Goal: Task Accomplishment & Management: Manage account settings

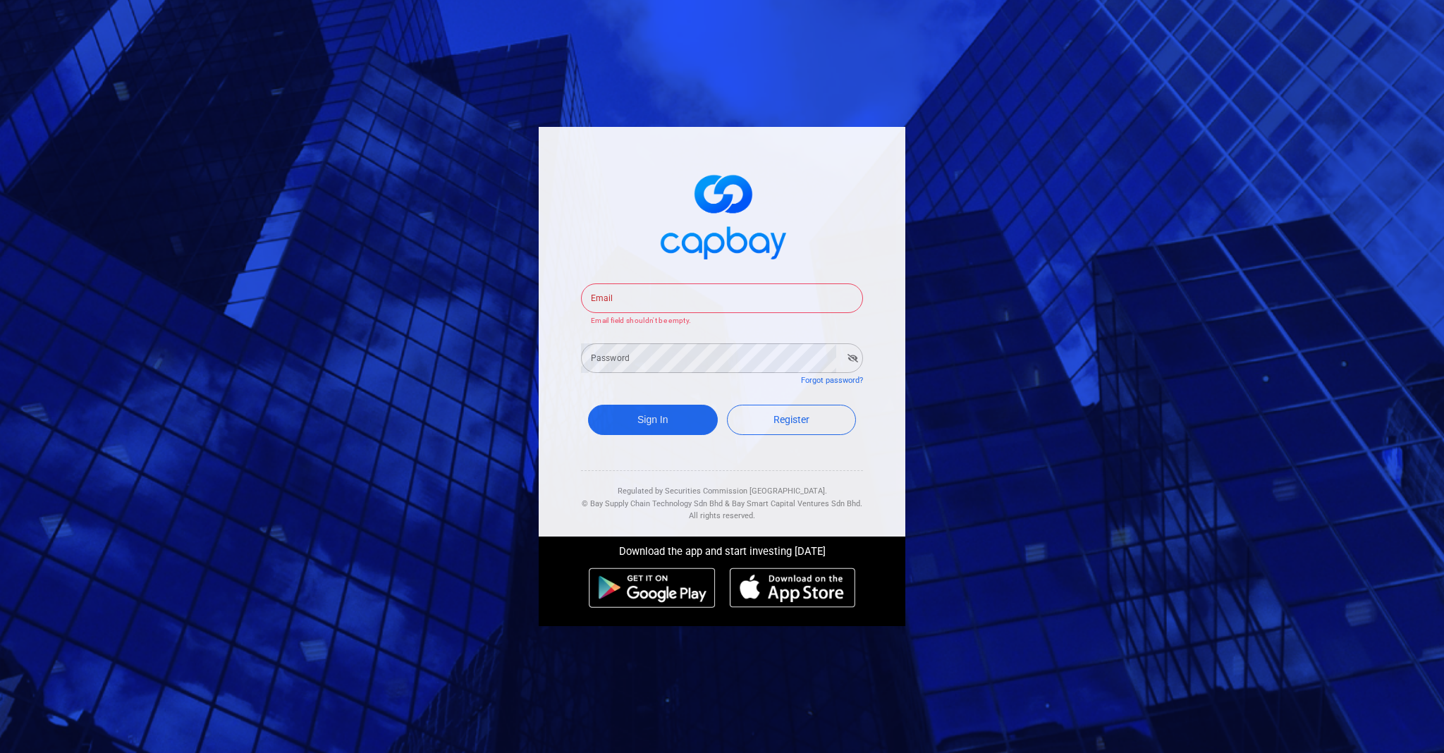
click at [484, 358] on div "Email Email Email field shouldn't be empty. Password Password Forgot password? …" at bounding box center [722, 376] width 1444 height 753
type input "[EMAIL_ADDRESS][DOMAIN_NAME]"
click at [652, 409] on button "Sign In" at bounding box center [653, 420] width 130 height 30
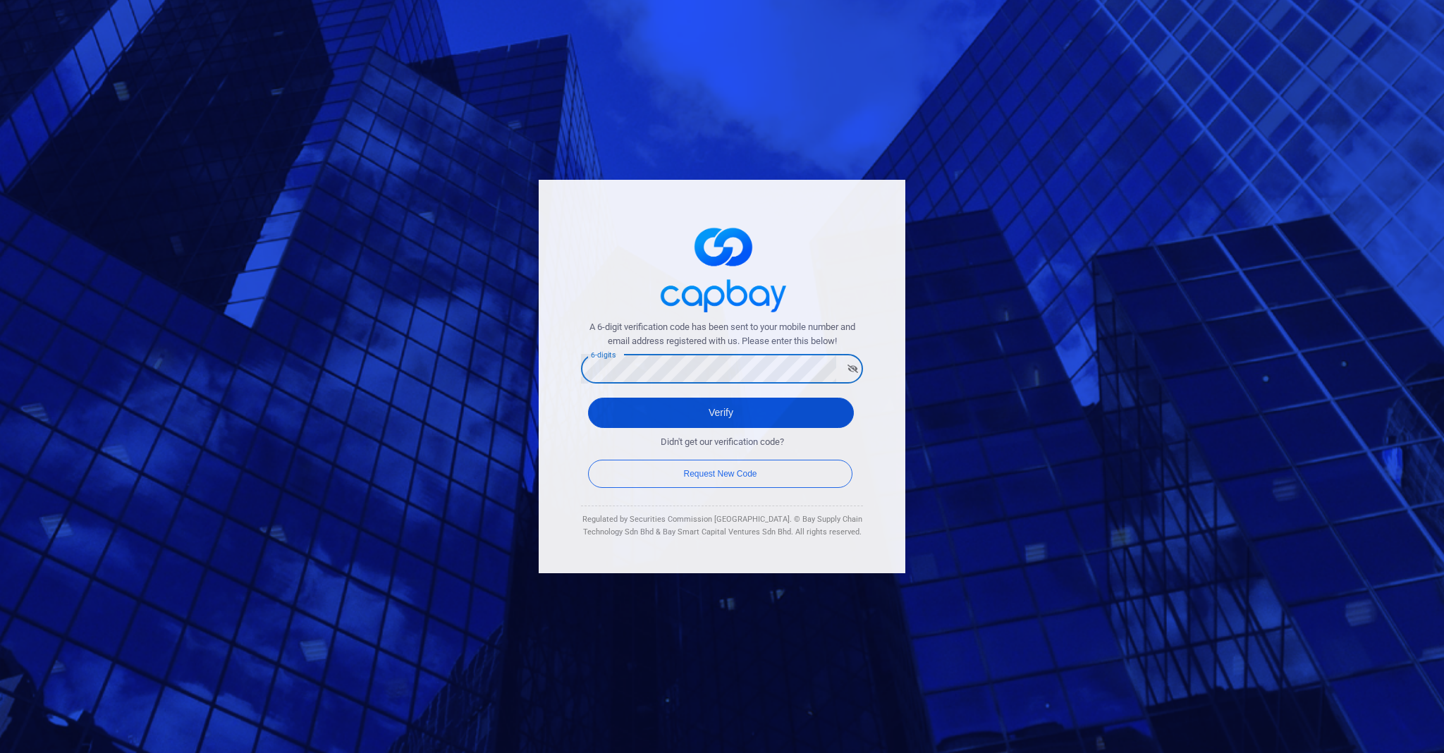
click at [721, 405] on button "Verify" at bounding box center [721, 413] width 266 height 30
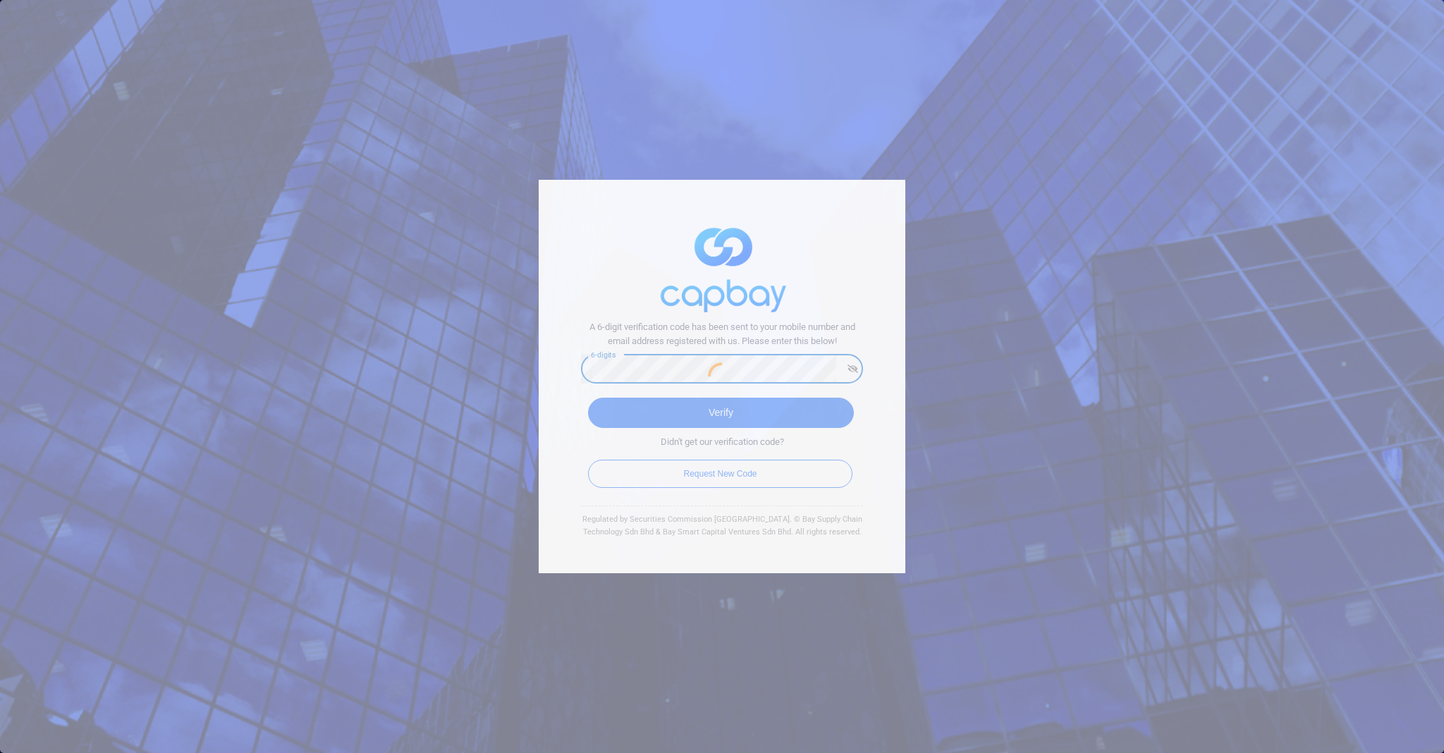
click at [649, 400] on div at bounding box center [722, 376] width 1444 height 753
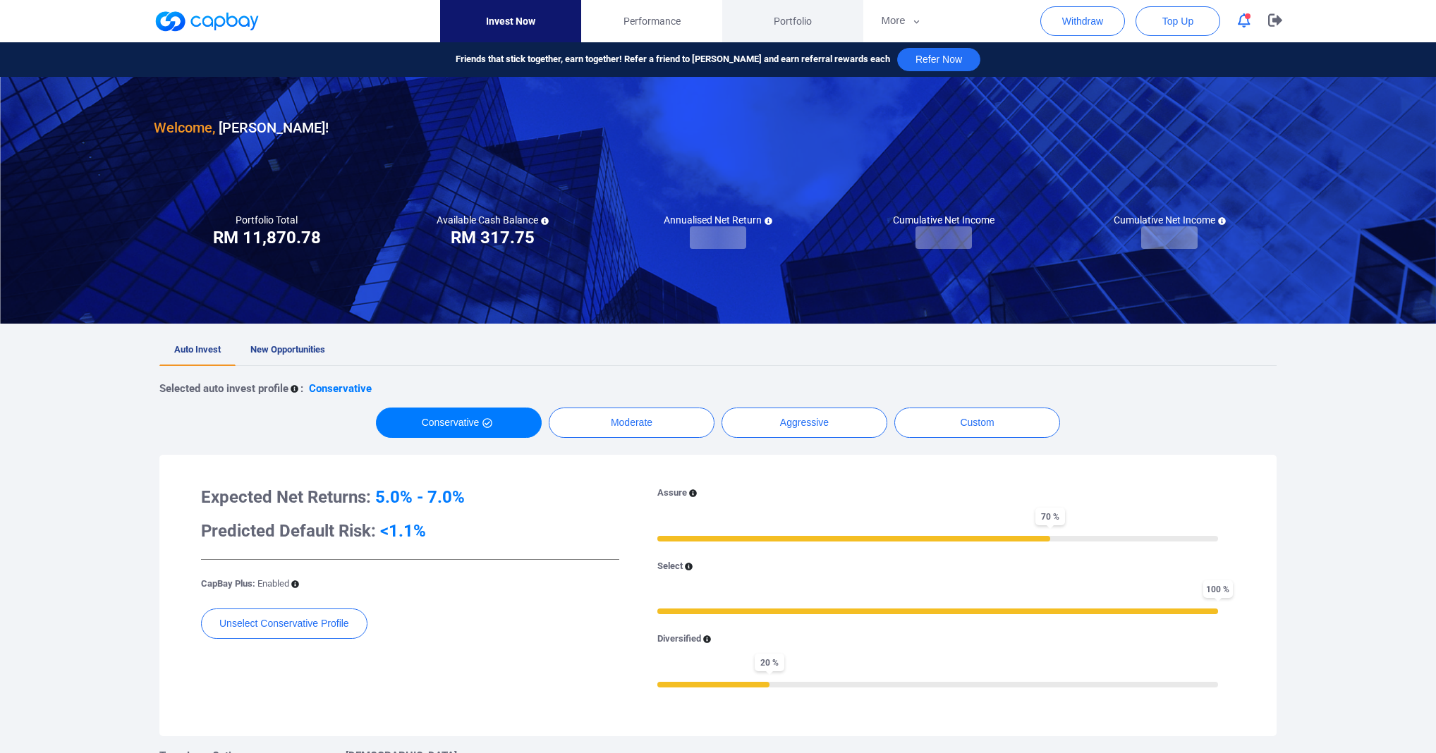
click at [781, 23] on span "Portfolio" at bounding box center [792, 21] width 38 height 16
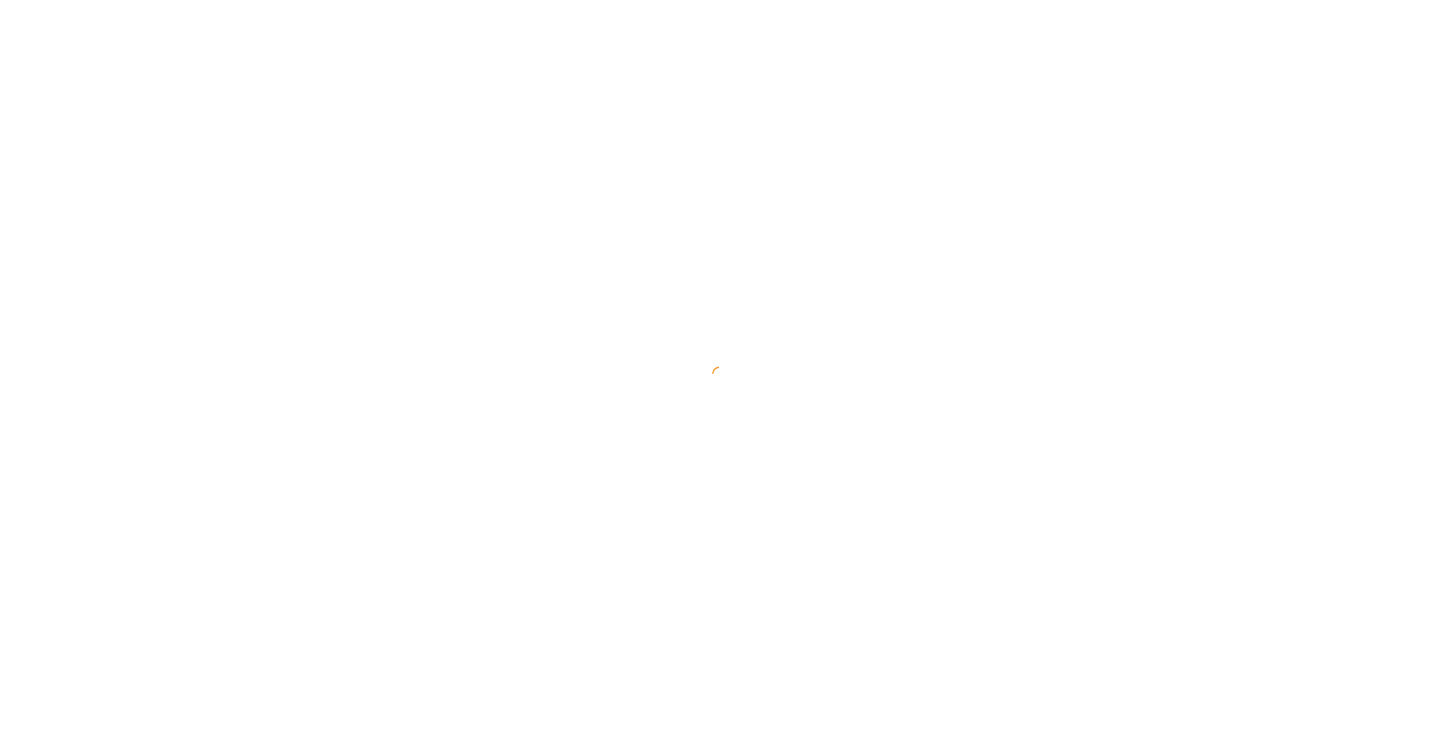
click at [0, 0] on button "More" at bounding box center [0, 0] width 0 height 0
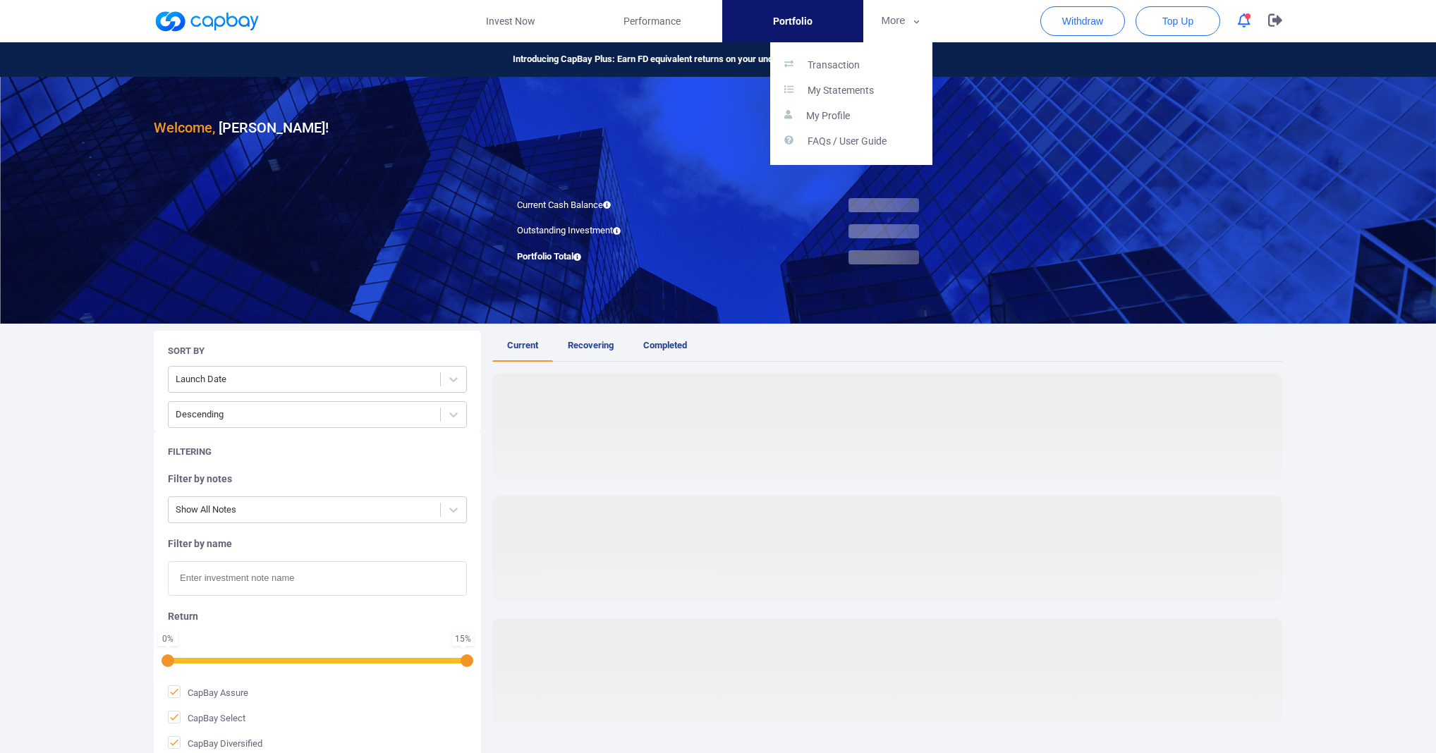
click at [860, 51] on div "Transaction My Statements My Profile FAQs / User Guide" at bounding box center [851, 103] width 162 height 123
click at [860, 56] on link "Transaction" at bounding box center [851, 65] width 162 height 25
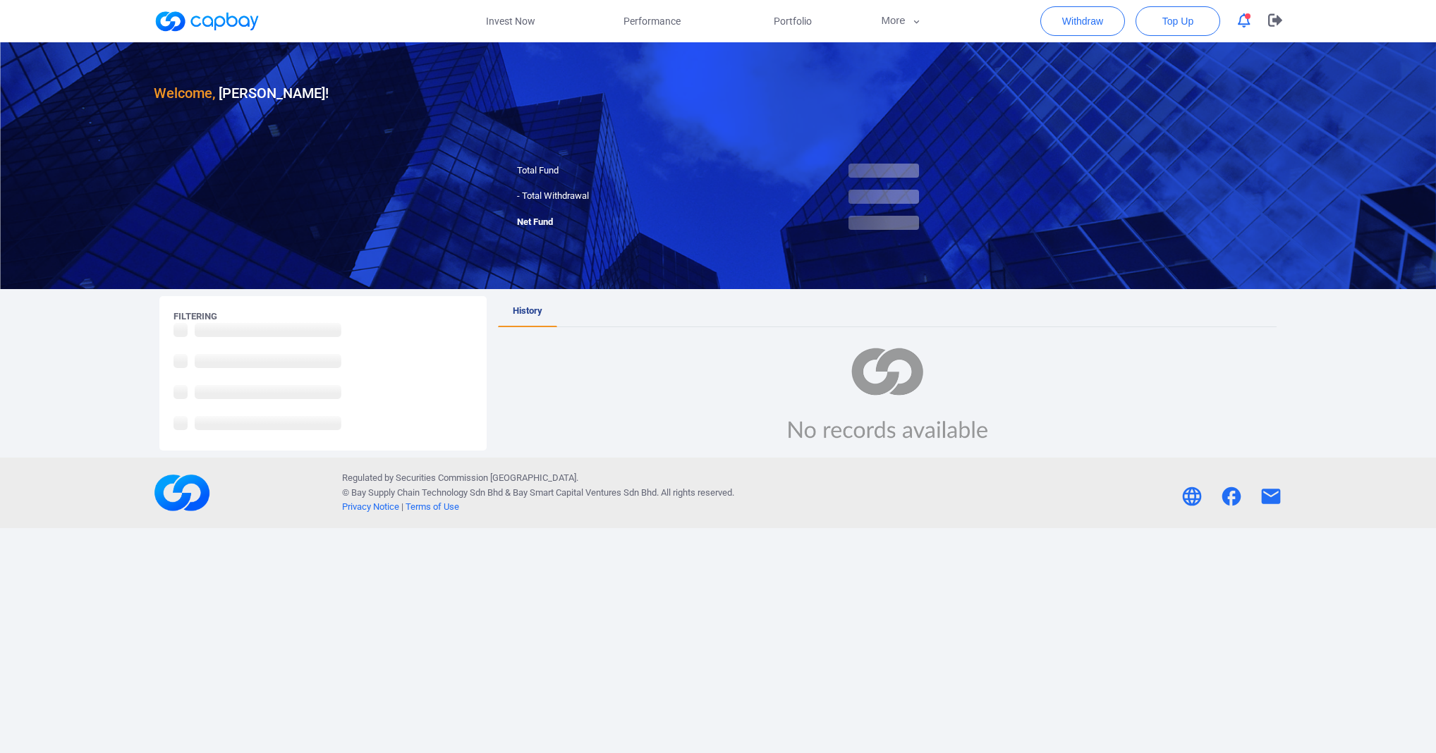
click at [654, 150] on div at bounding box center [718, 165] width 1436 height 247
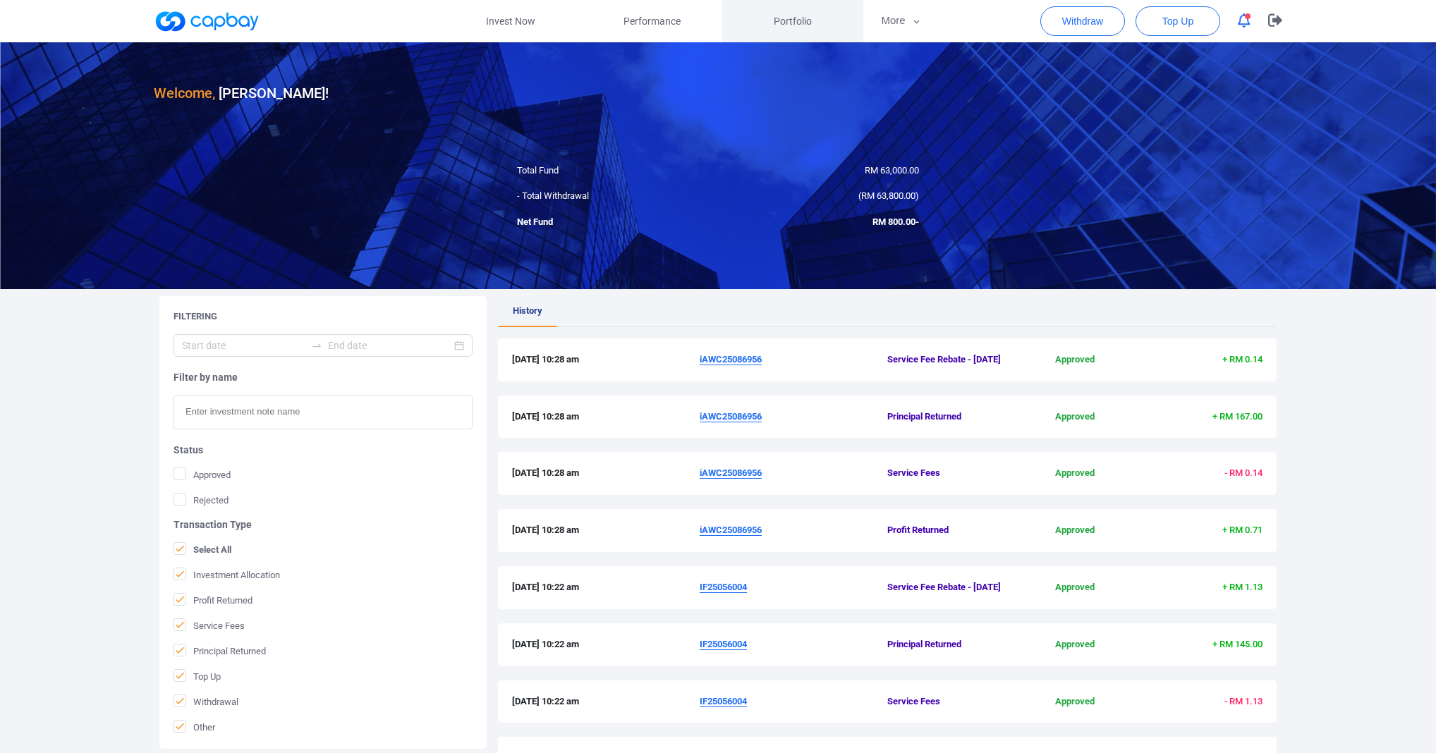
click at [787, 16] on span "Portfolio" at bounding box center [792, 21] width 38 height 16
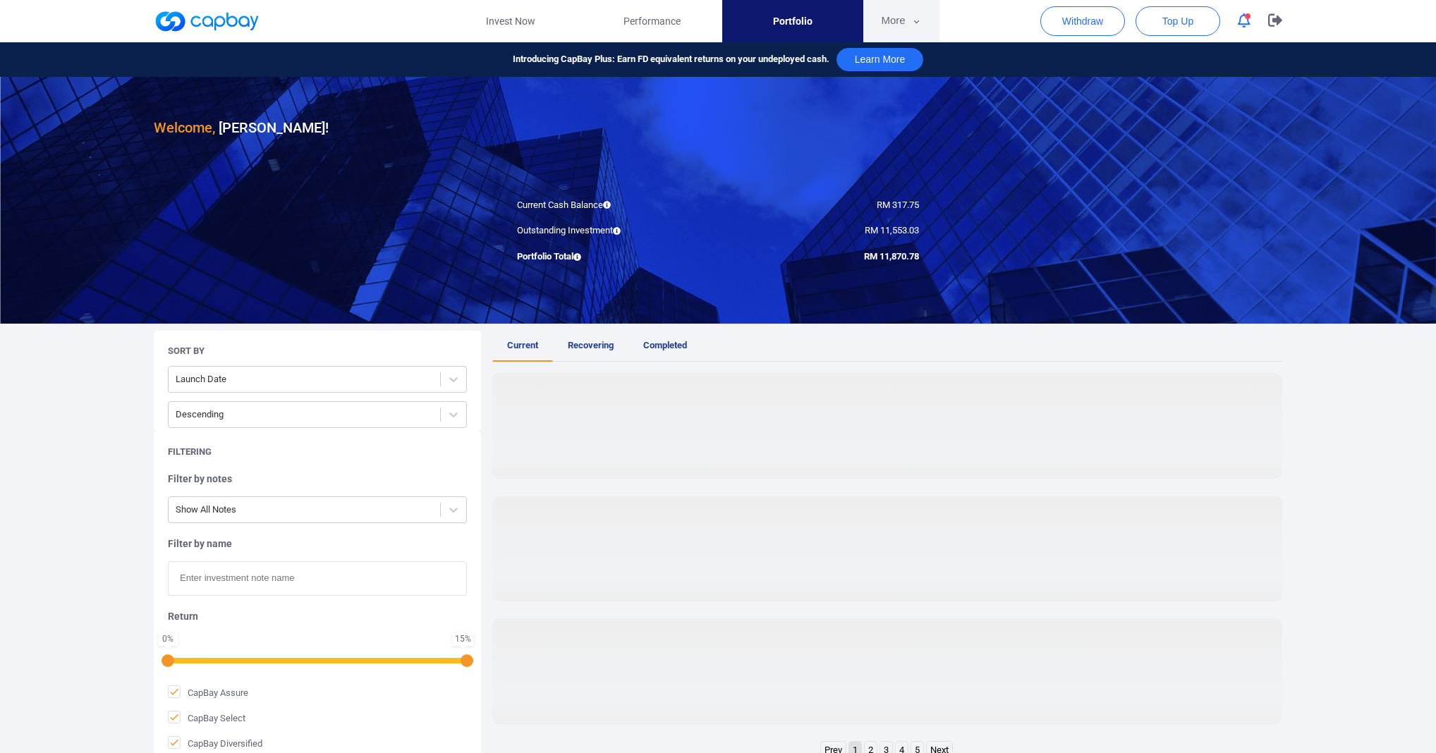
click at [888, 25] on button "More" at bounding box center [900, 21] width 75 height 42
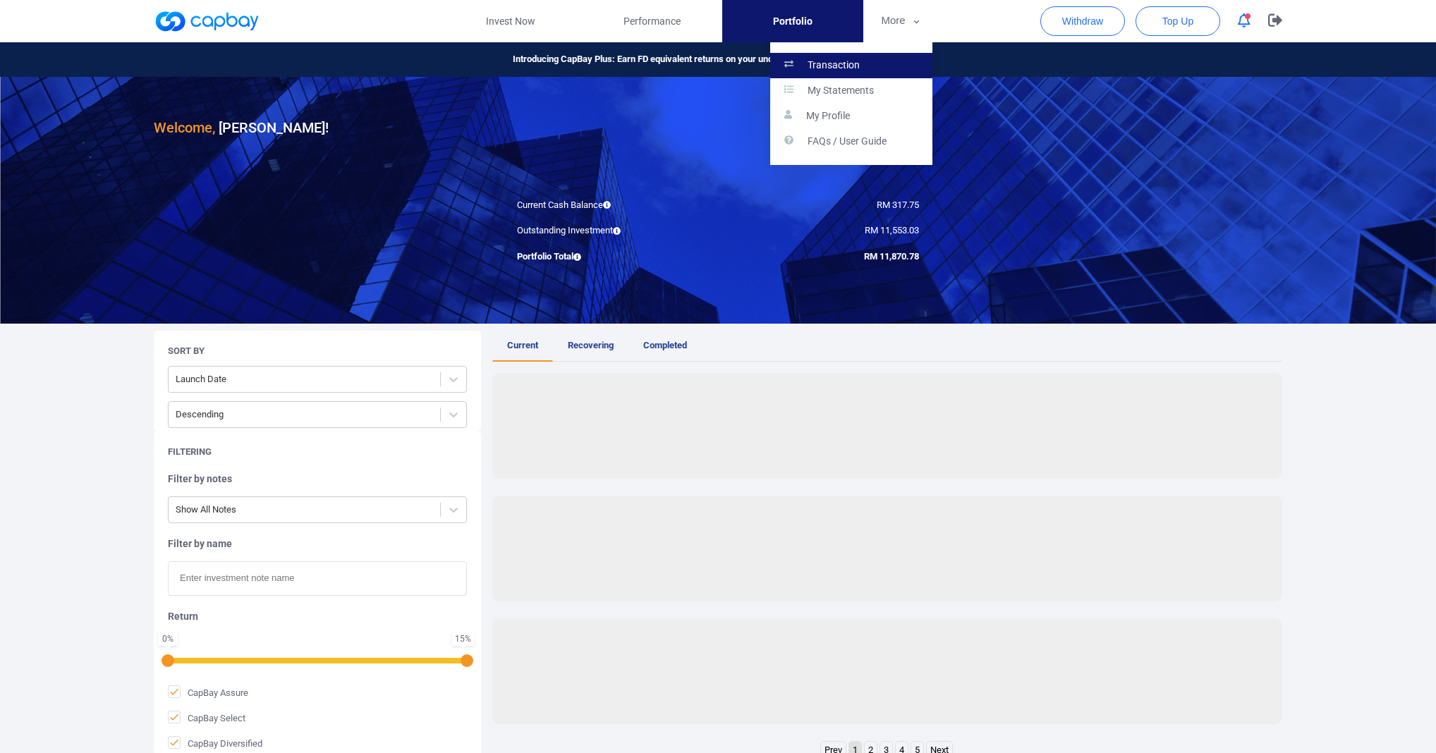
click at [860, 71] on p "Transaction" at bounding box center [833, 65] width 52 height 13
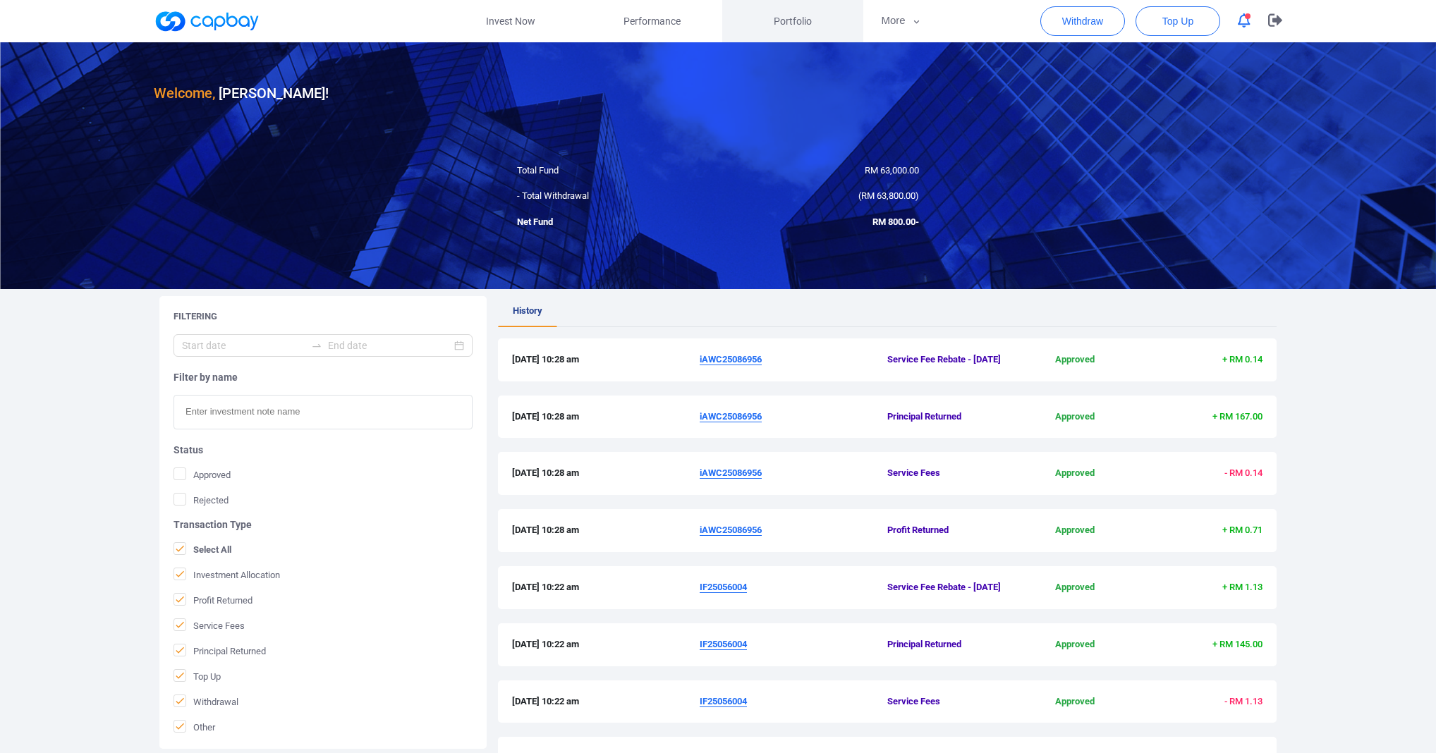
click at [785, 20] on span "Portfolio" at bounding box center [792, 21] width 38 height 16
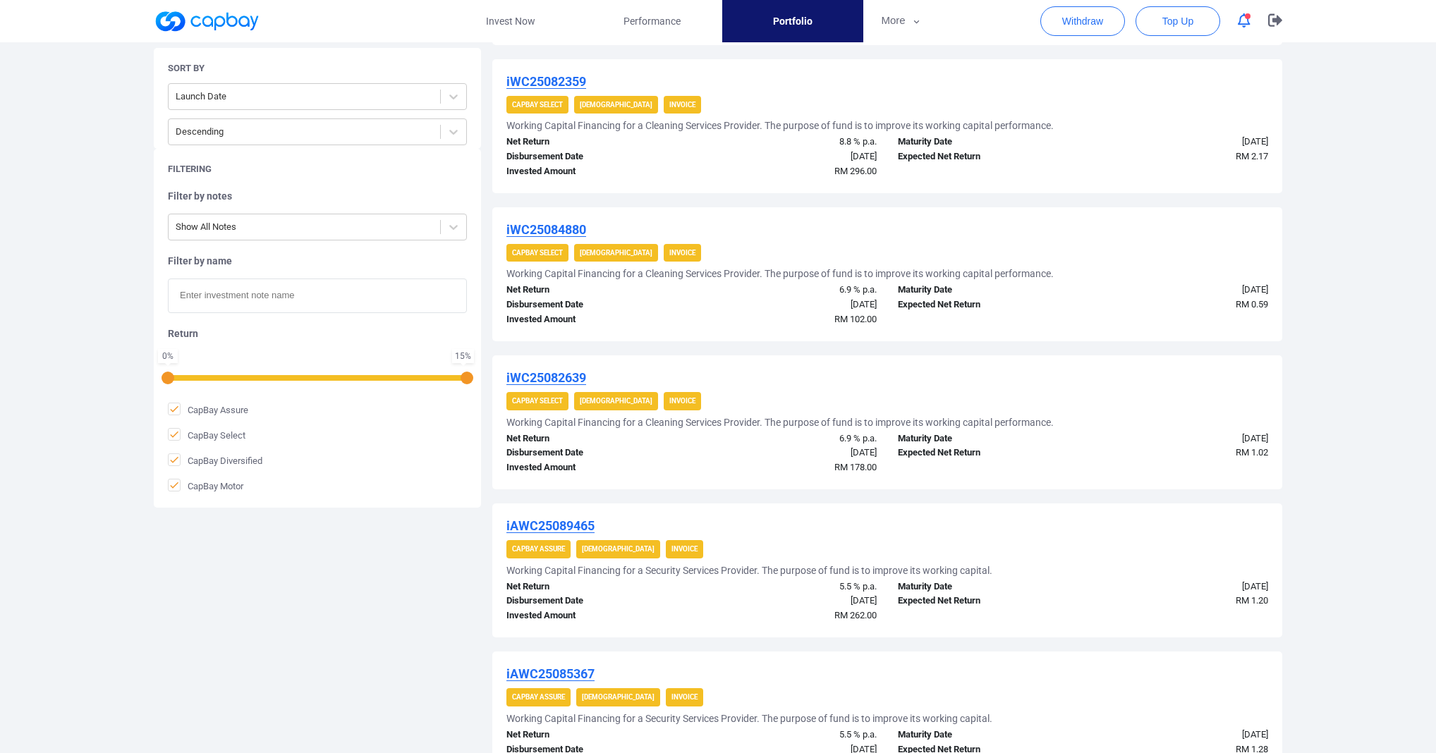
scroll to position [1451, 0]
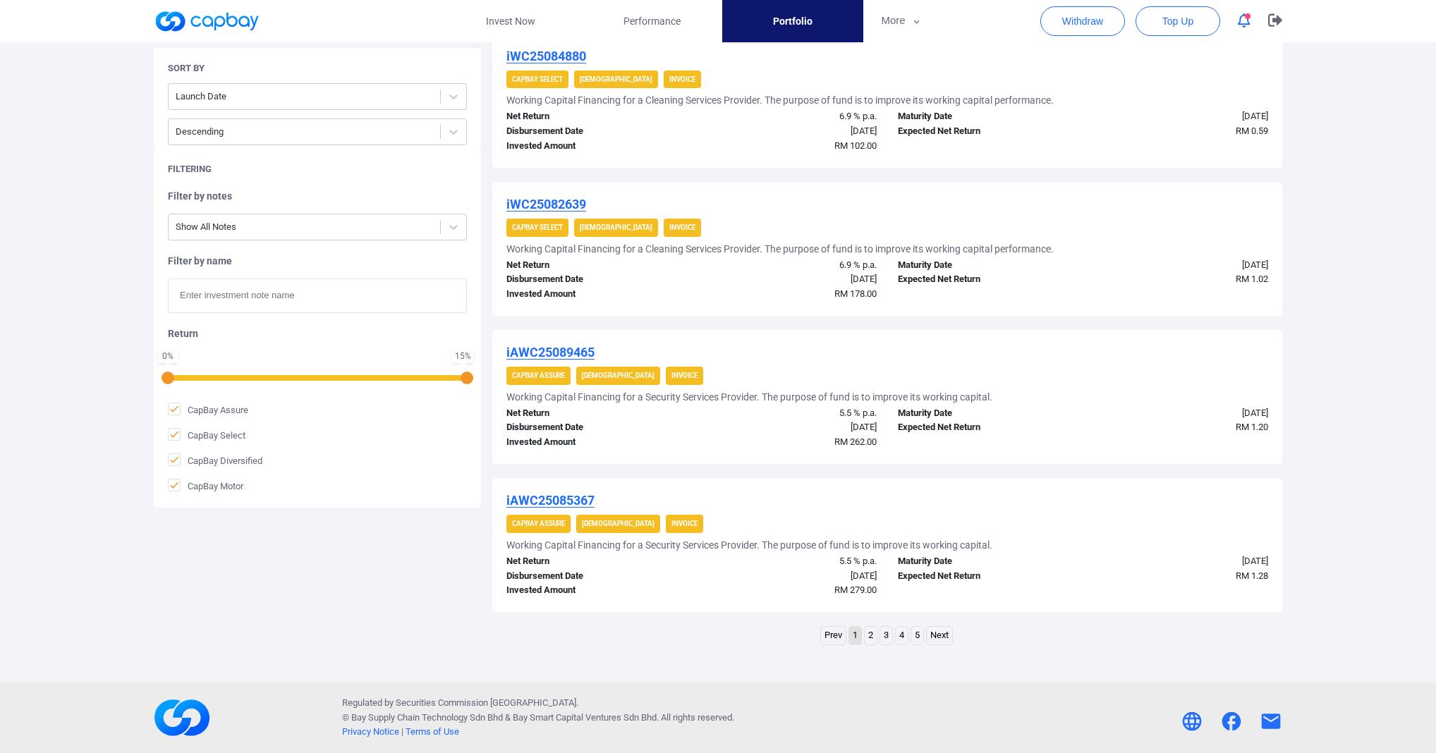
click at [923, 627] on link "5" at bounding box center [917, 636] width 12 height 18
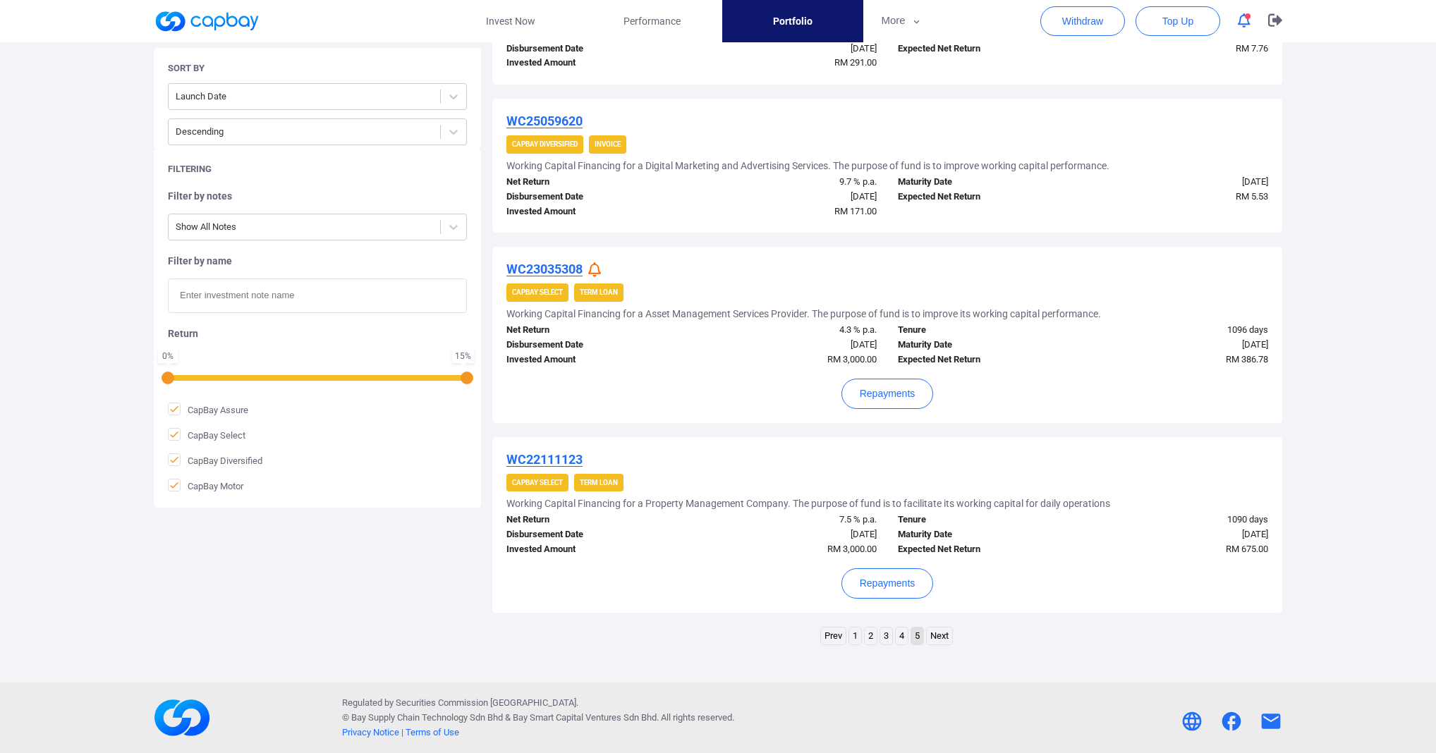
scroll to position [862, 0]
click at [888, 582] on button "Repayments" at bounding box center [887, 583] width 92 height 30
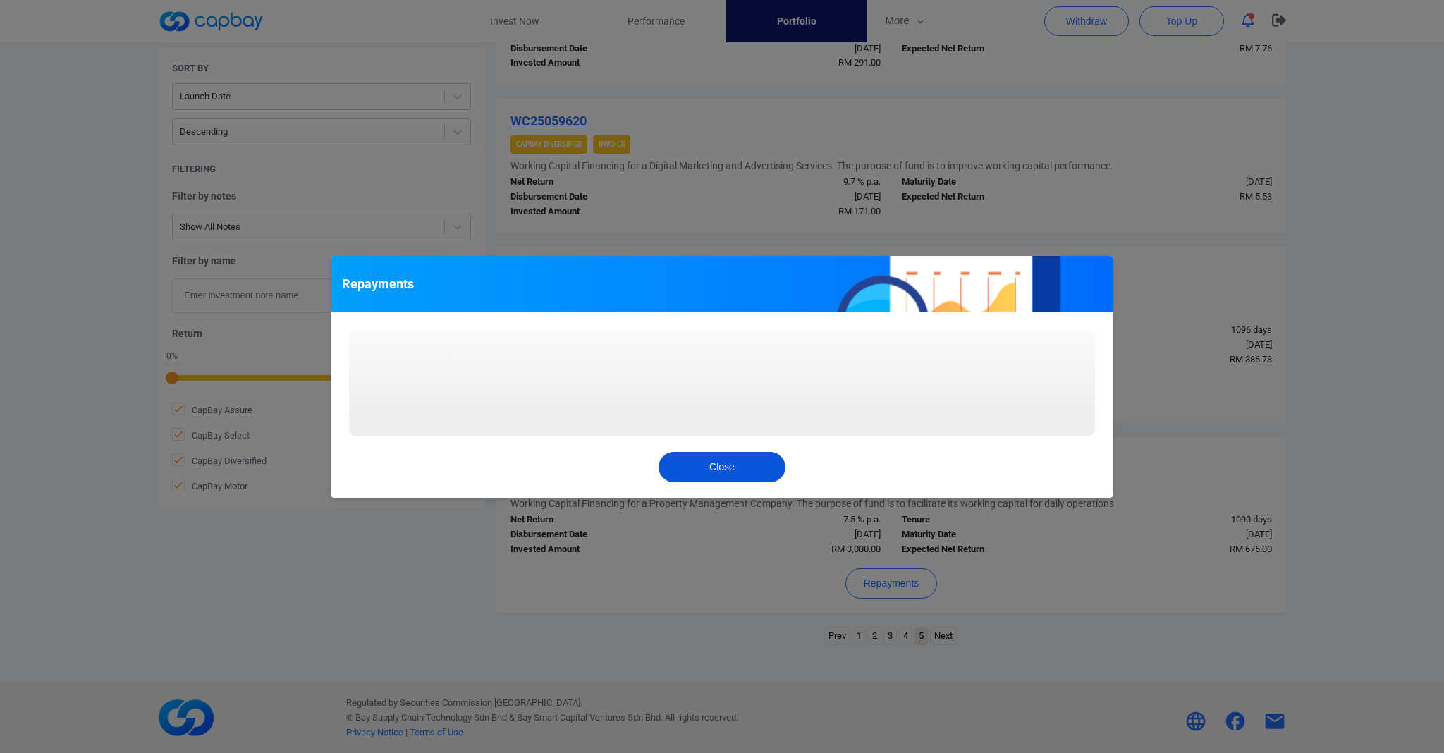
click at [717, 472] on button "Close" at bounding box center [722, 467] width 127 height 30
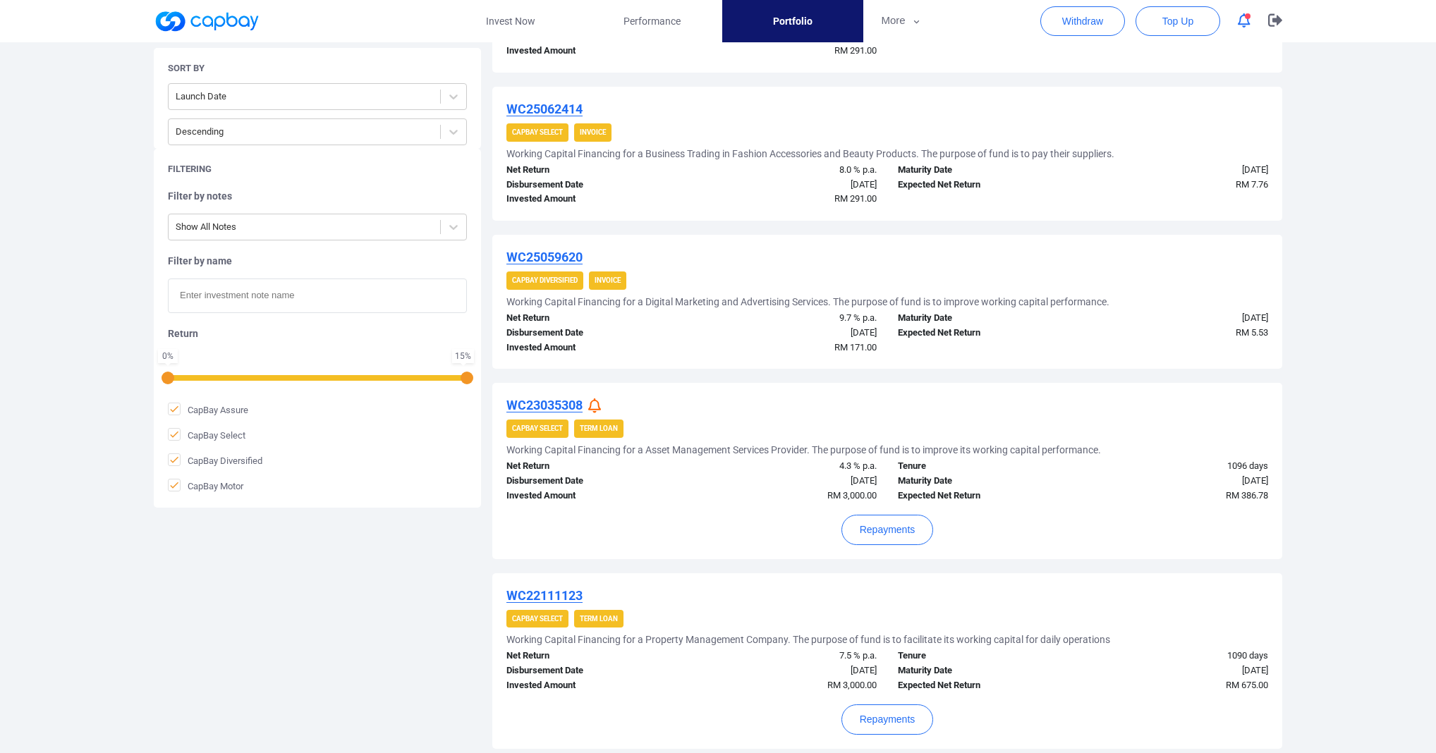
scroll to position [869, 0]
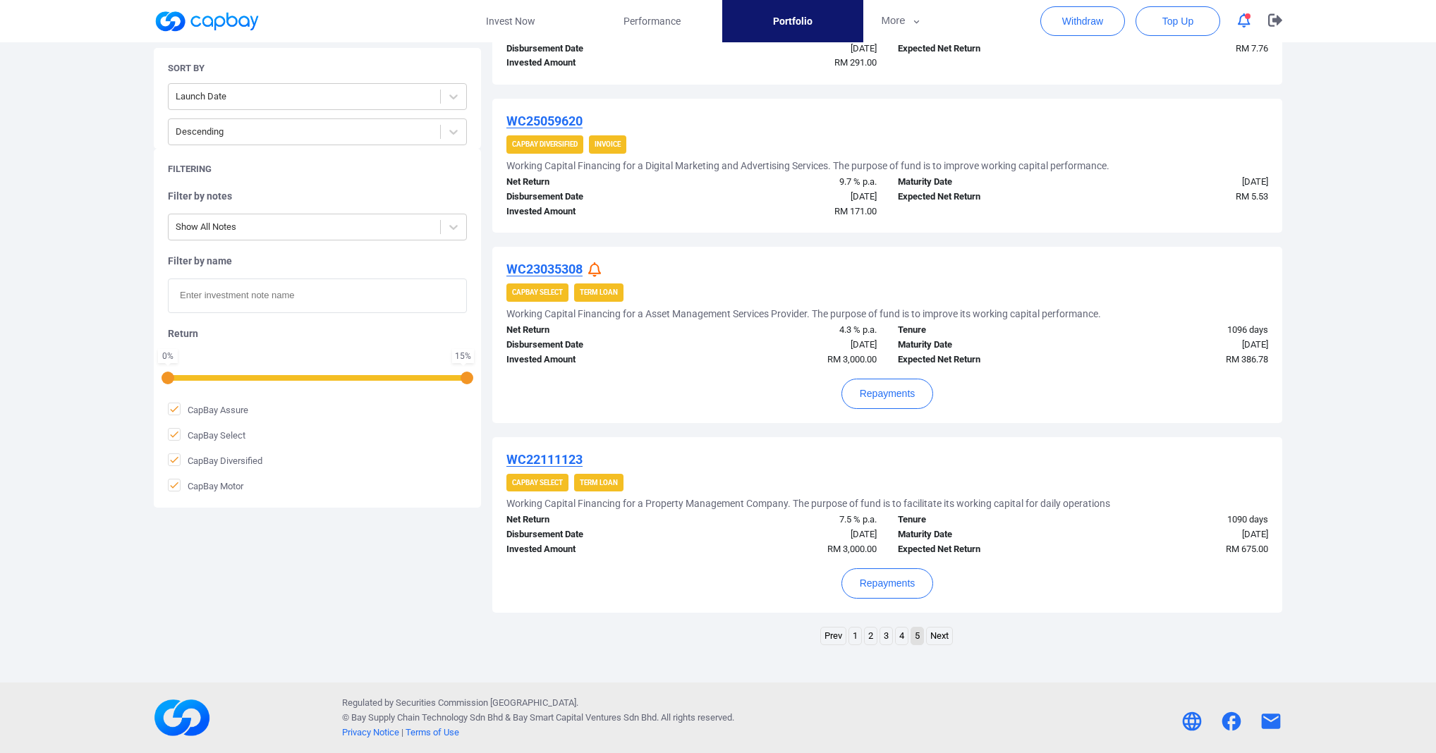
click at [903, 628] on link "4" at bounding box center [901, 637] width 12 height 18
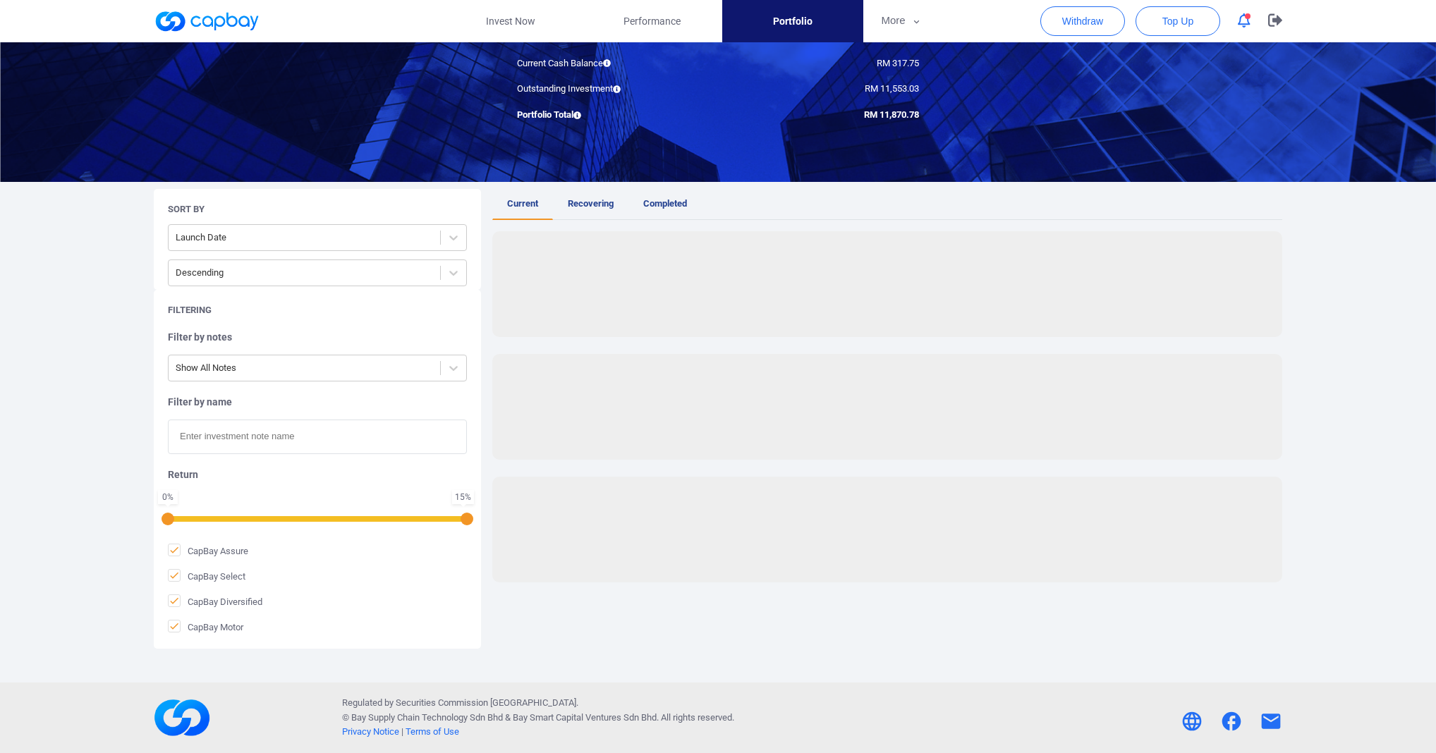
scroll to position [196, 0]
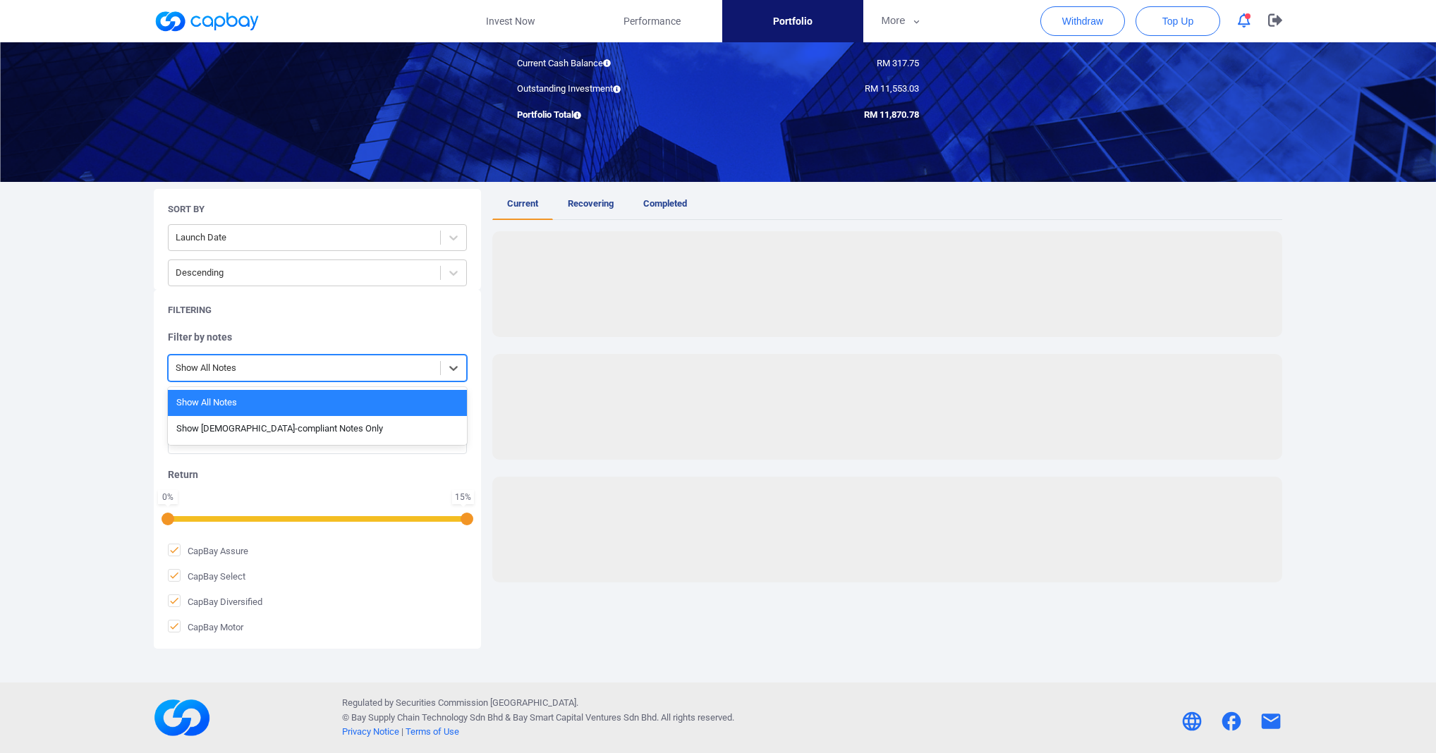
click at [299, 360] on div at bounding box center [304, 369] width 257 height 18
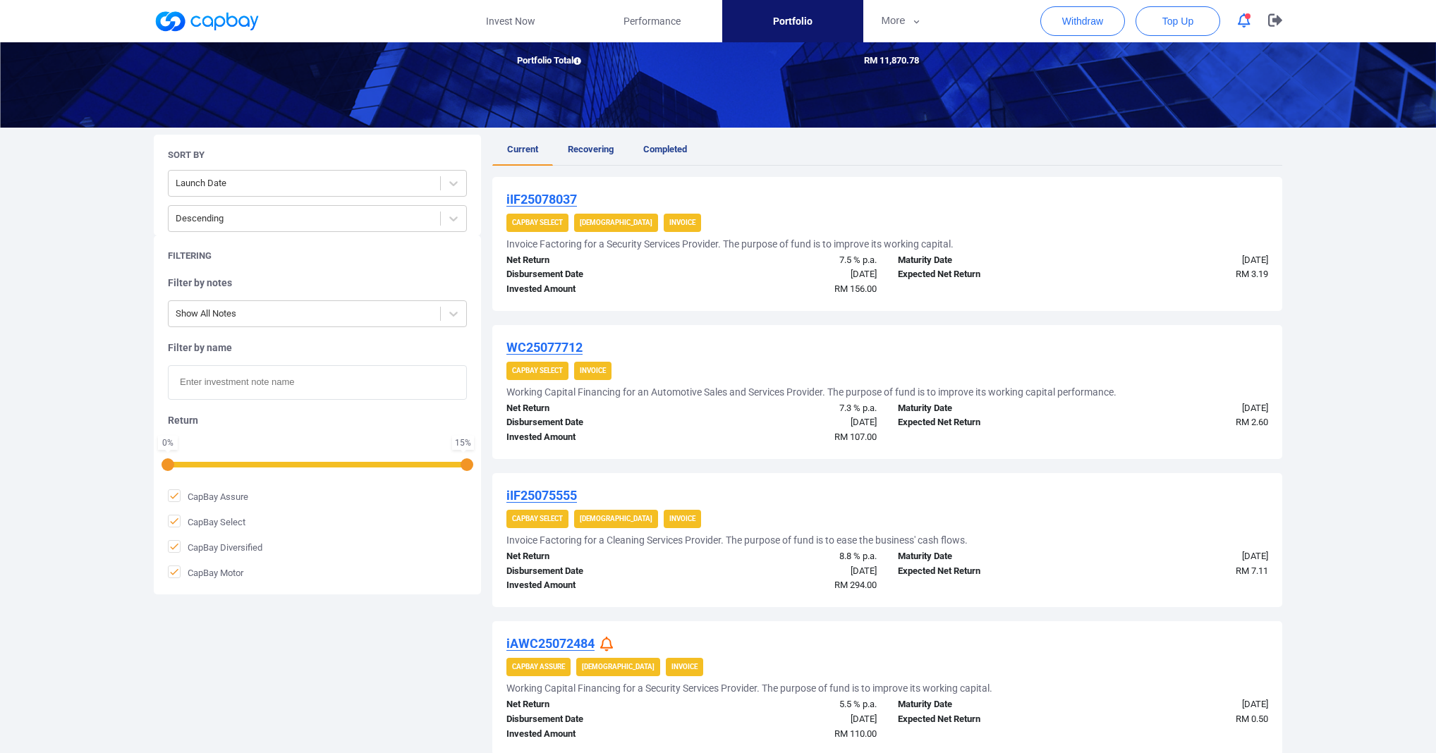
click at [370, 262] on div "Filtering" at bounding box center [317, 256] width 299 height 13
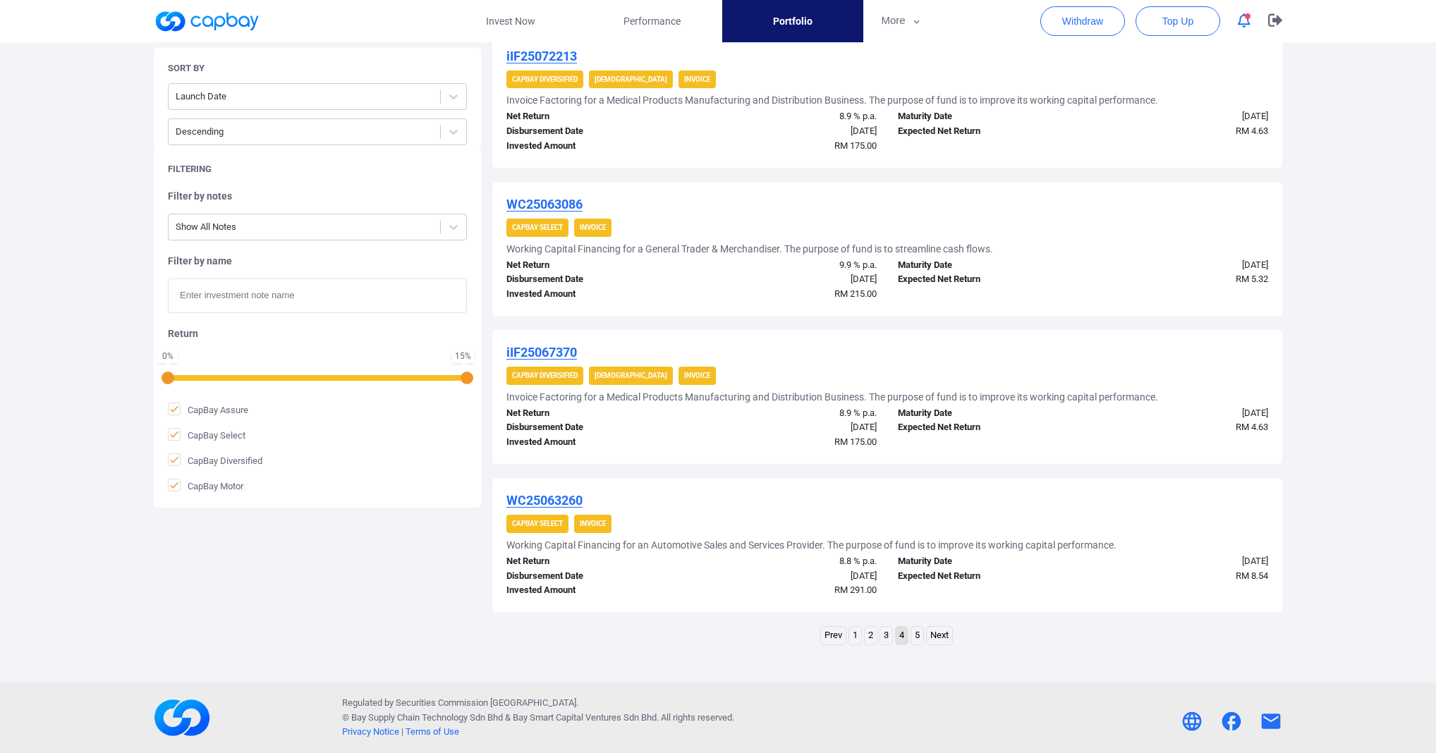
scroll to position [1481, 0]
click at [849, 628] on link "1" at bounding box center [855, 636] width 12 height 18
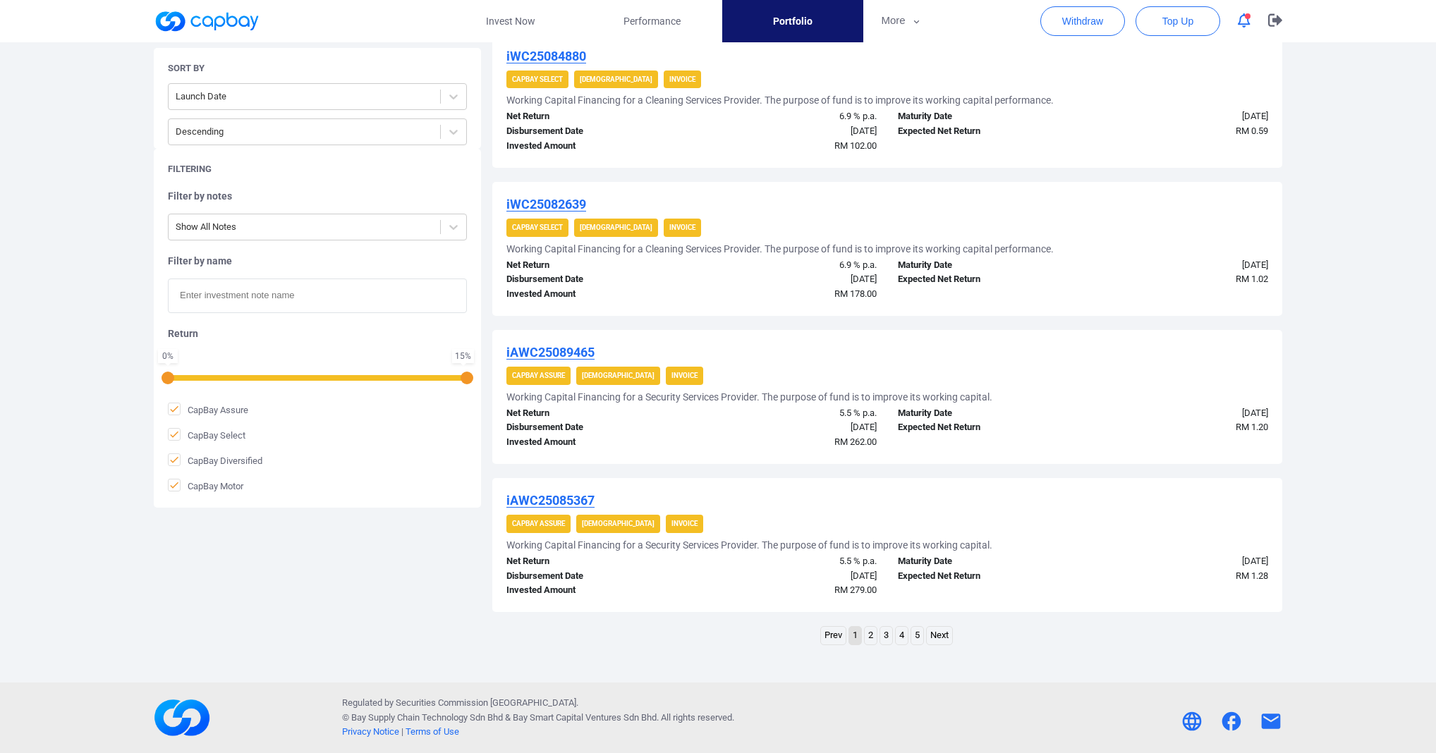
scroll to position [0, 0]
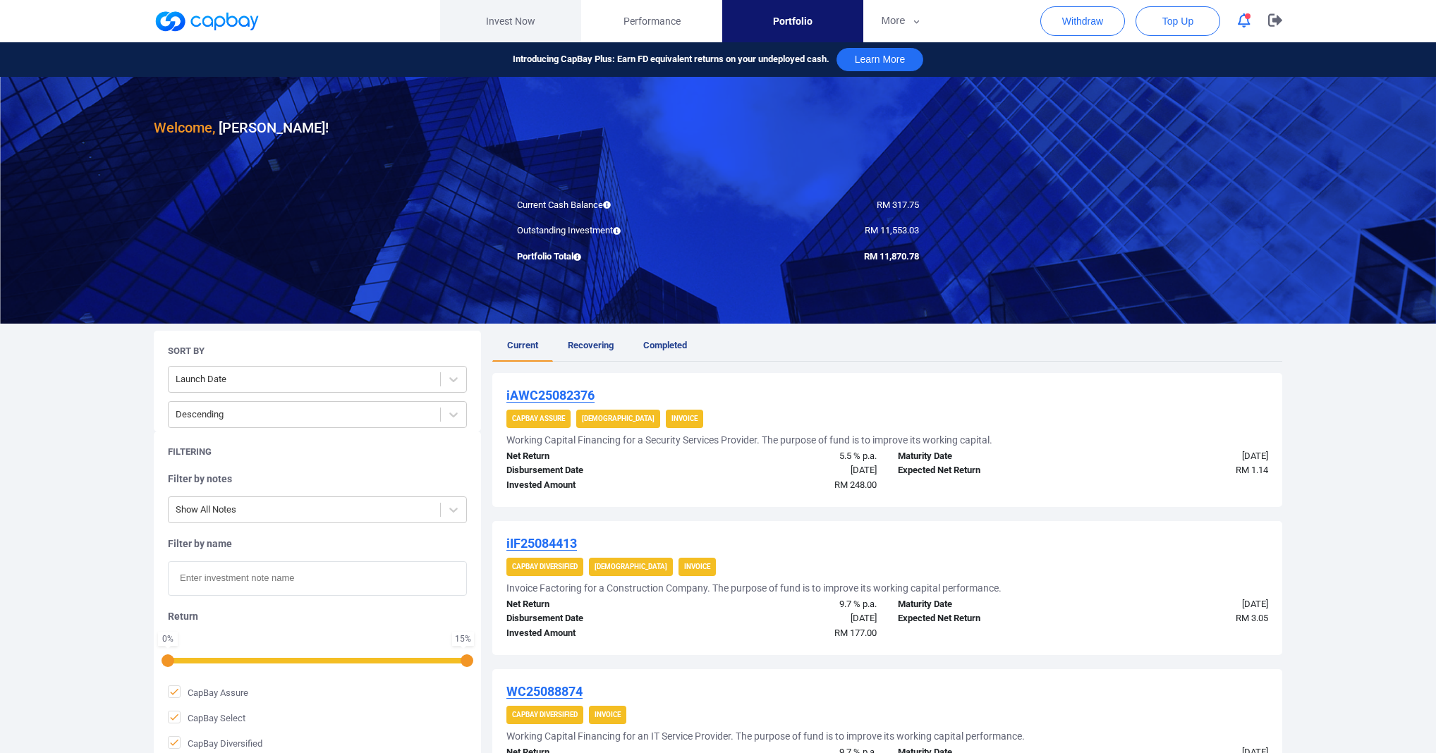
click at [508, 16] on link "Invest Now" at bounding box center [510, 21] width 141 height 42
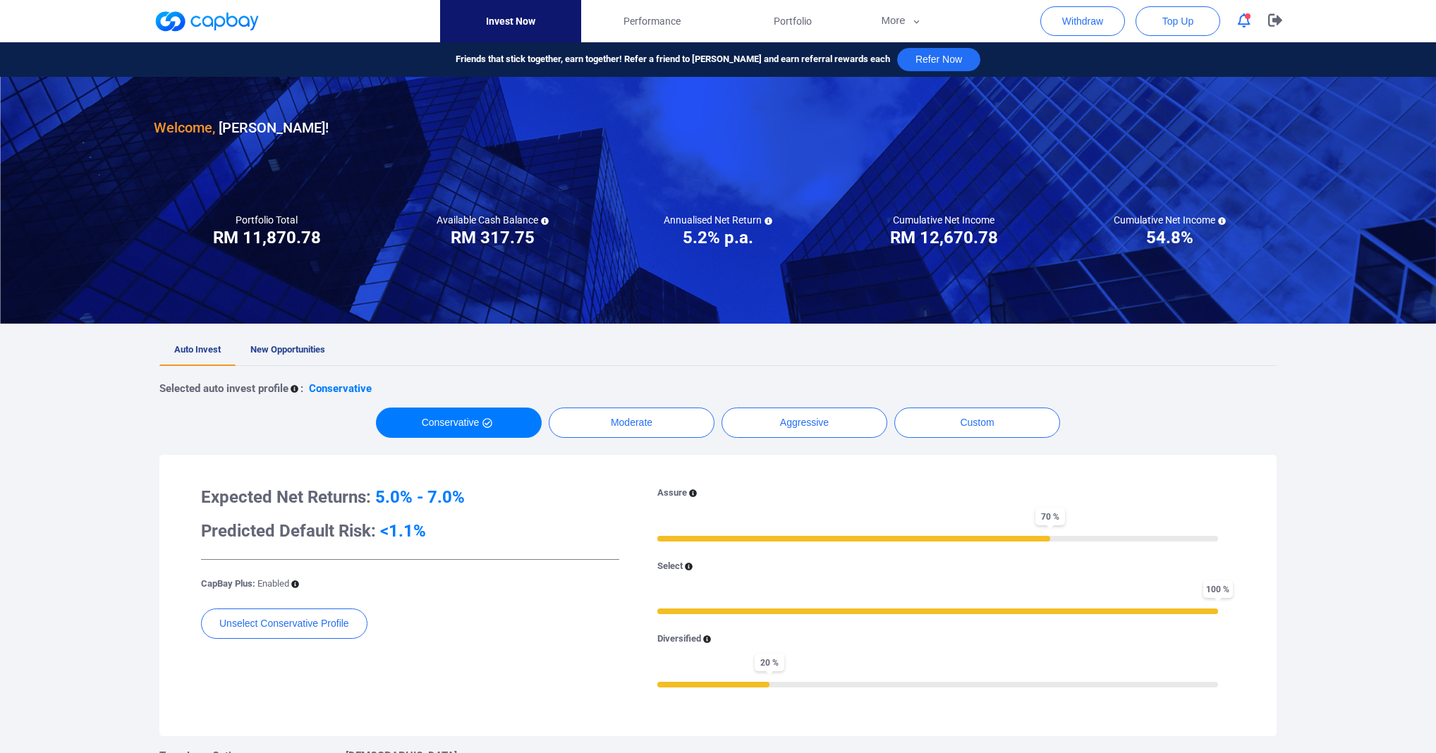
click at [311, 376] on div "Selected auto invest profile : Conservative Conservative Moderate Aggressive Cu…" at bounding box center [717, 592] width 1117 height 452
click at [317, 355] on span "New Opportunities" at bounding box center [287, 349] width 75 height 11
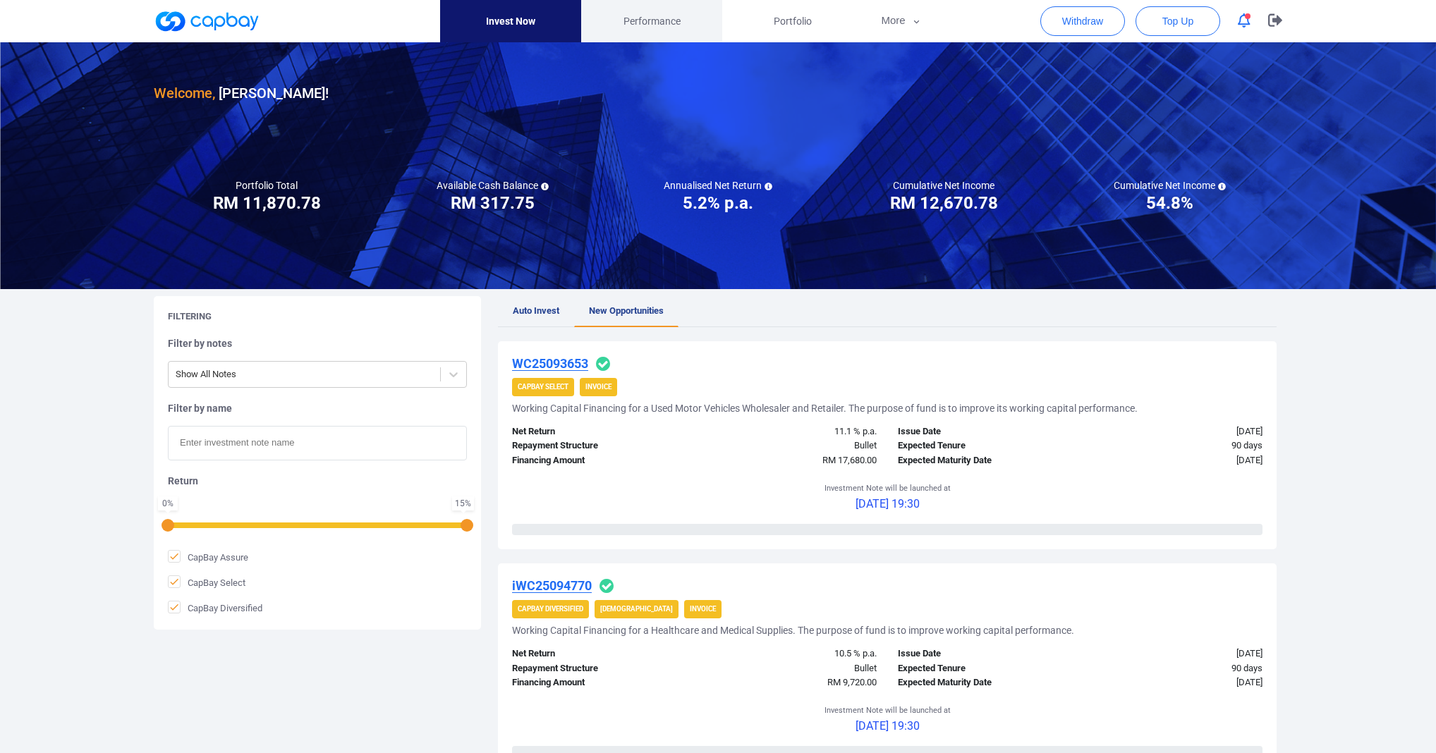
click at [670, 31] on link "Performance" at bounding box center [651, 21] width 141 height 42
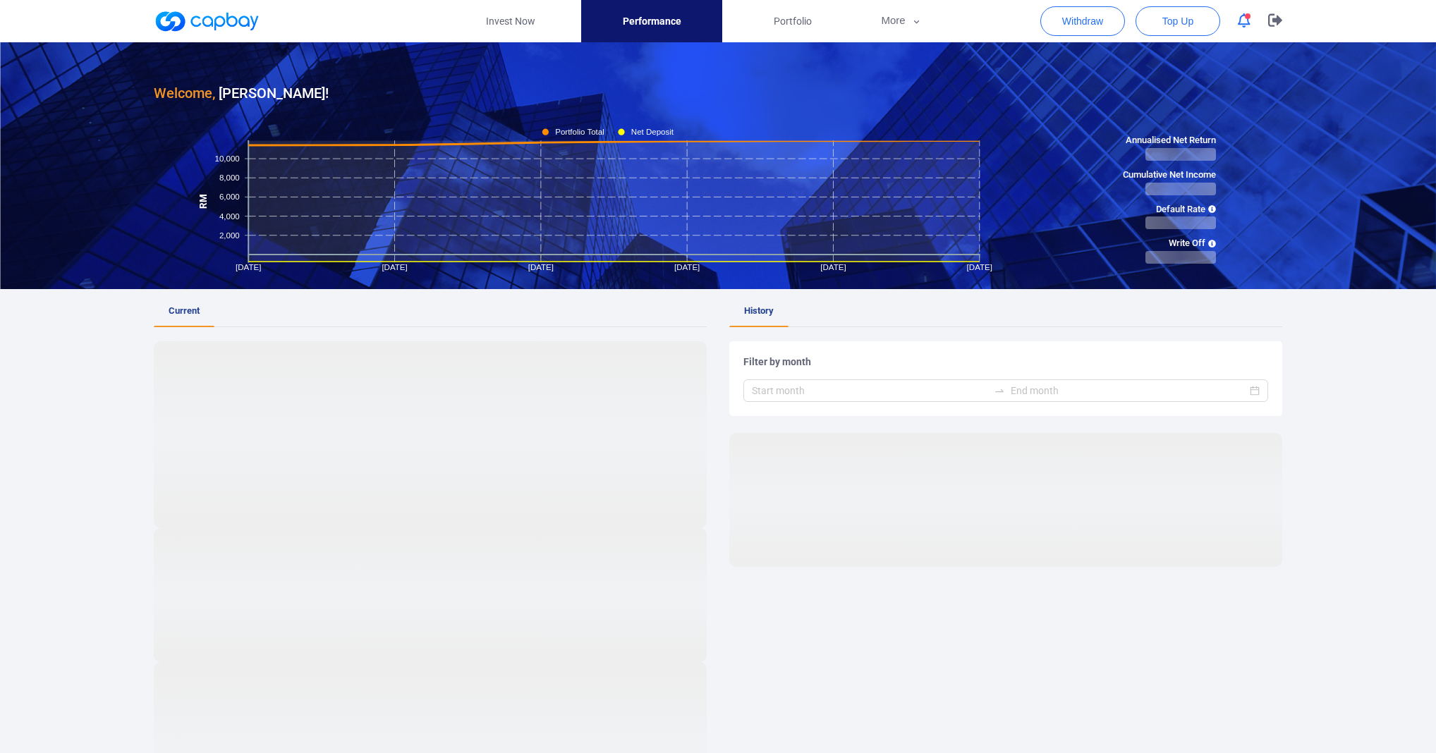
click at [1238, 27] on icon "button" at bounding box center [1243, 20] width 13 height 15
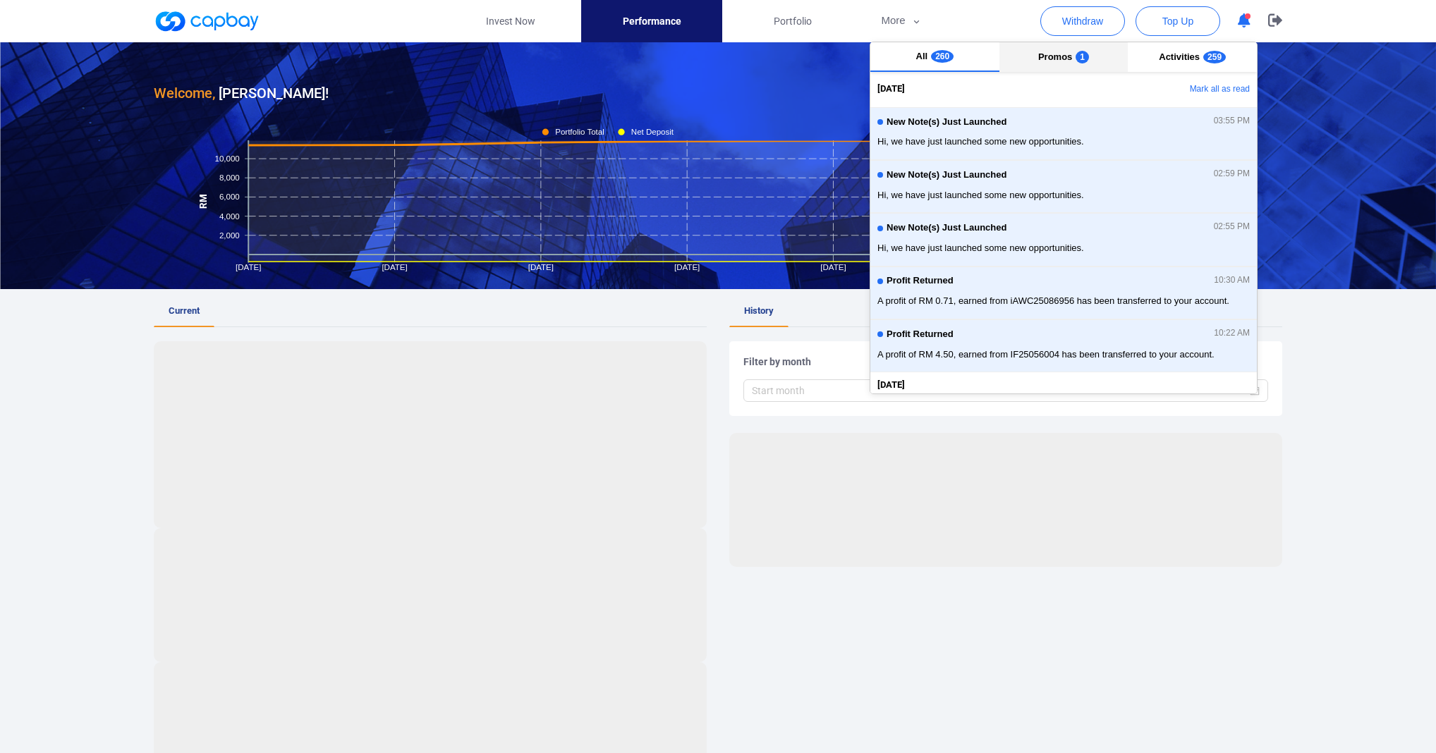
click at [1065, 52] on span "Promos" at bounding box center [1055, 56] width 34 height 11
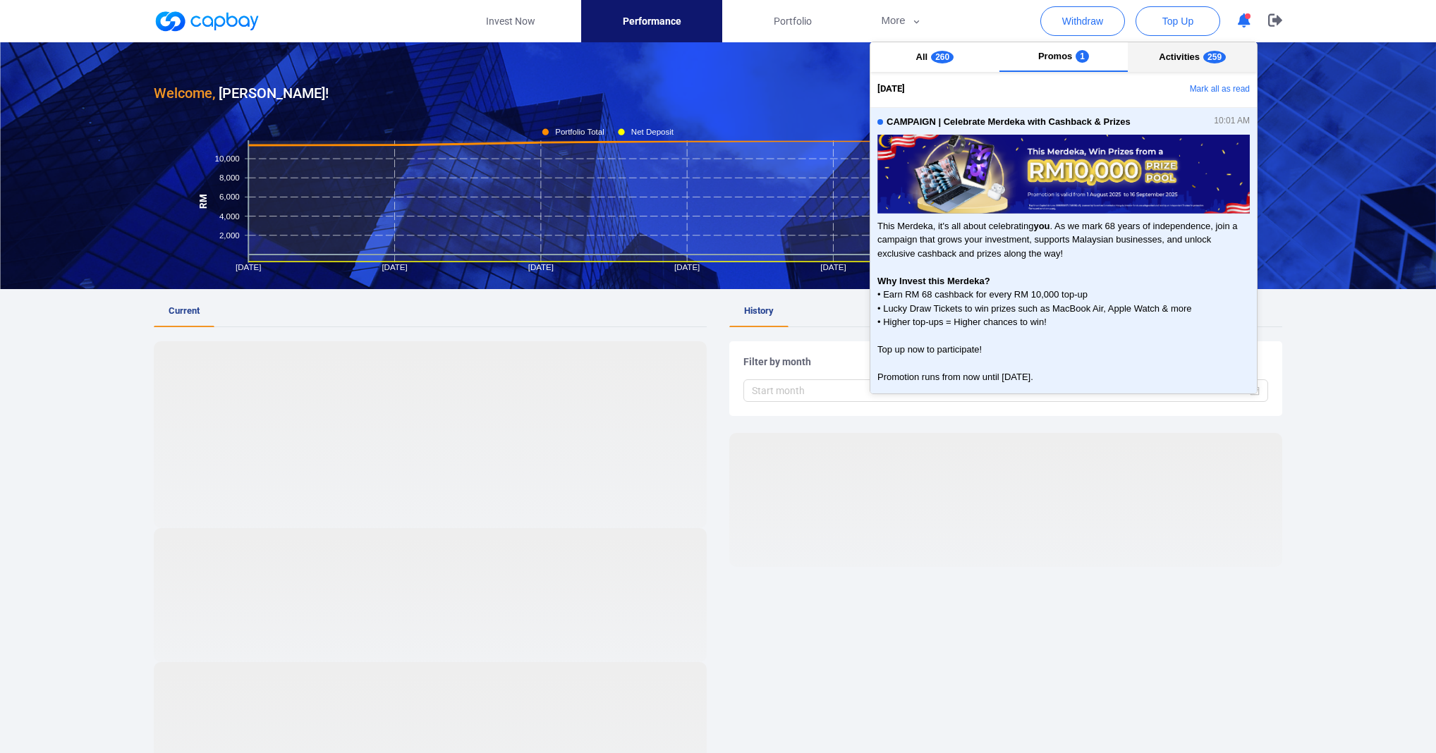
click at [1142, 54] on button "Activities 259" at bounding box center [1191, 57] width 129 height 30
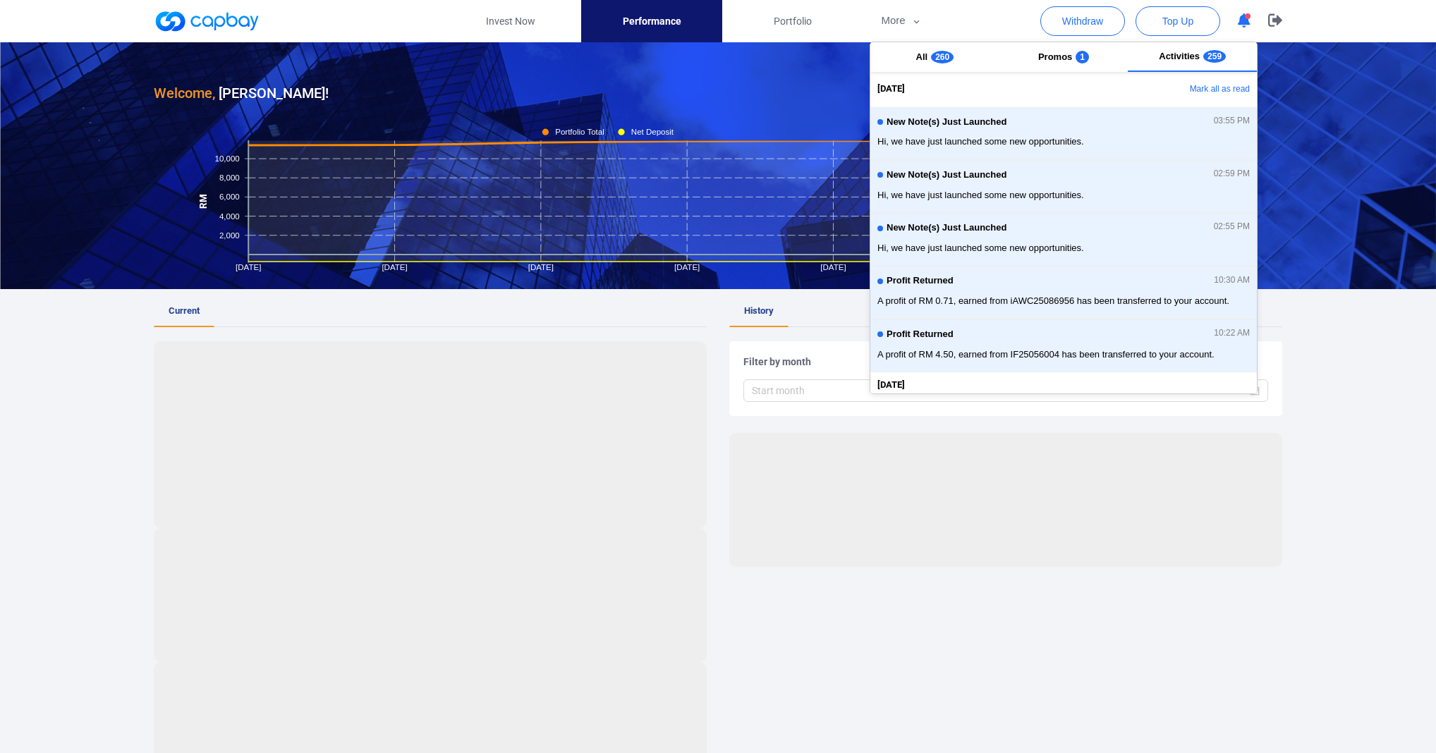
click at [702, 115] on div at bounding box center [718, 165] width 1436 height 247
